Goal: Task Accomplishment & Management: Manage account settings

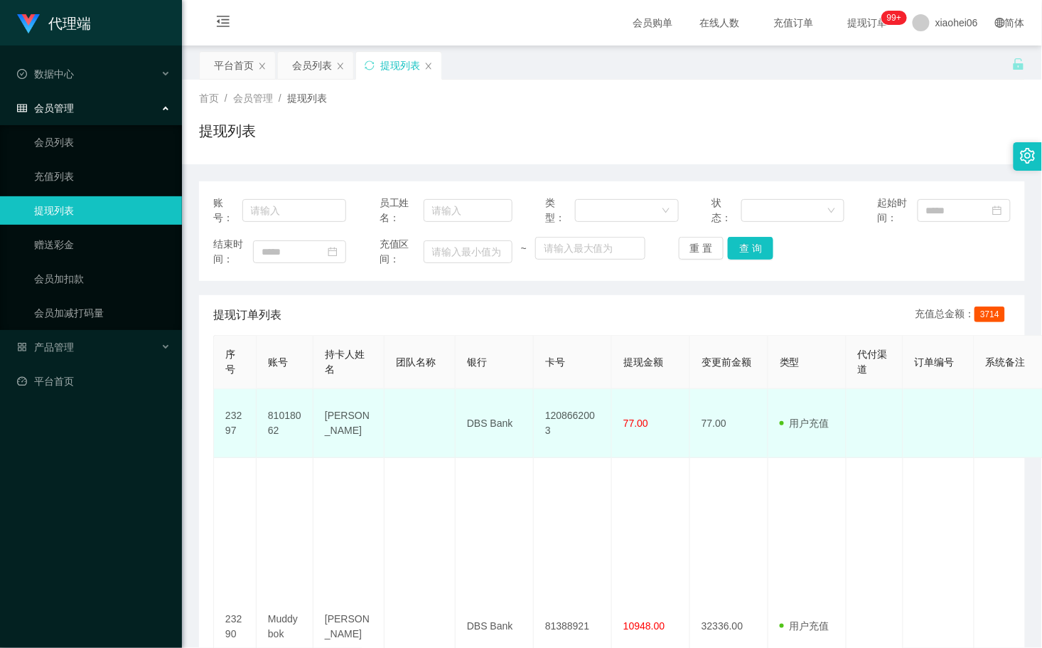
click at [386, 389] on td at bounding box center [420, 423] width 71 height 69
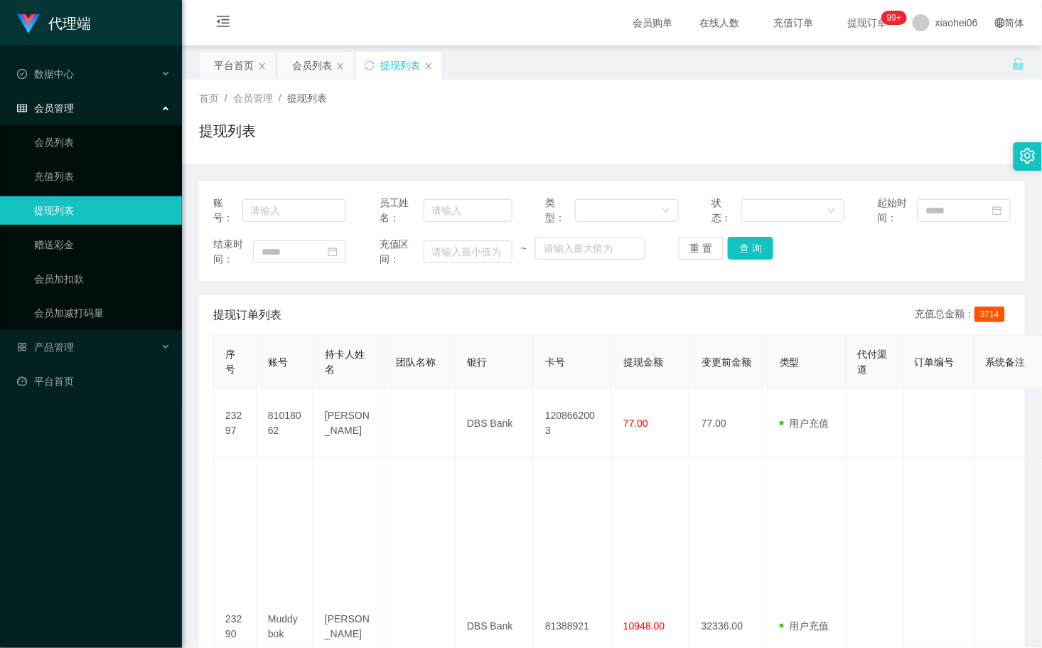
click at [436, 316] on div "提现订单列表 充值总金额： 3714" at bounding box center [612, 315] width 798 height 40
click at [752, 93] on div "首页 / 会员管理 / 提现列表 /" at bounding box center [612, 98] width 826 height 15
